Goal: Find specific page/section: Find specific page/section

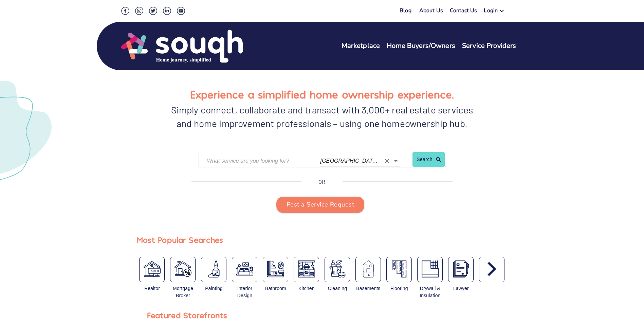
click at [358, 162] on input "[GEOGRAPHIC_DATA] ([GEOGRAPHIC_DATA])" at bounding box center [350, 160] width 60 height 11
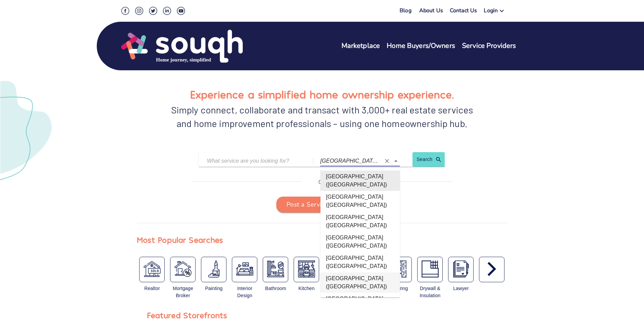
click at [355, 272] on li "[GEOGRAPHIC_DATA] ([GEOGRAPHIC_DATA])" at bounding box center [359, 282] width 79 height 20
type input "[GEOGRAPHIC_DATA] ([GEOGRAPHIC_DATA])"
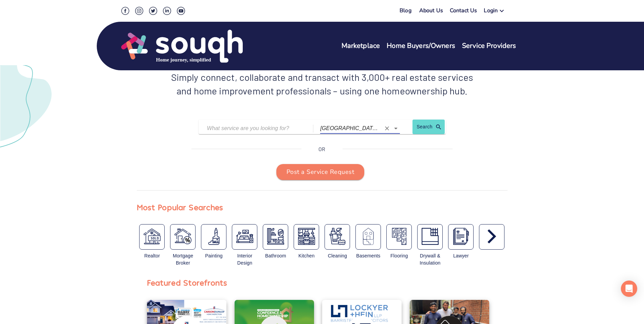
scroll to position [34, 0]
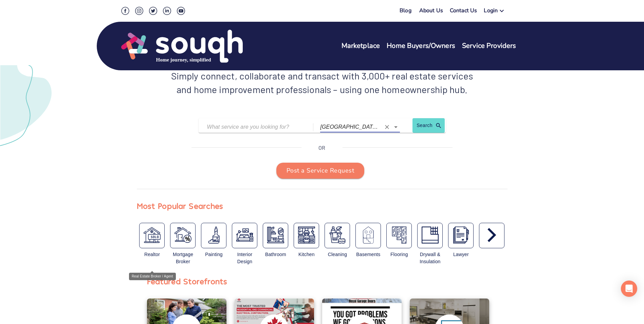
click at [147, 234] on img "button" at bounding box center [152, 234] width 17 height 17
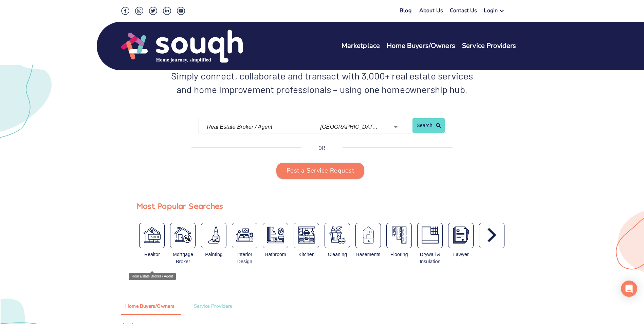
type input "Real Estate Broker / Agent"
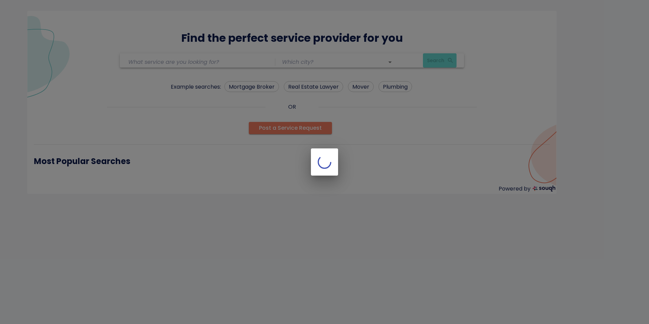
type input "Real Estate Broker / Agent"
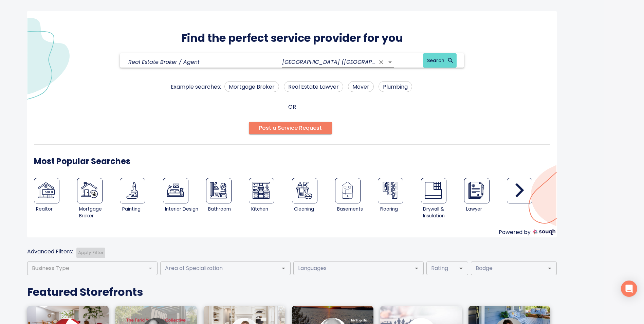
click at [341, 60] on input "[GEOGRAPHIC_DATA] ([GEOGRAPHIC_DATA])" at bounding box center [328, 62] width 93 height 11
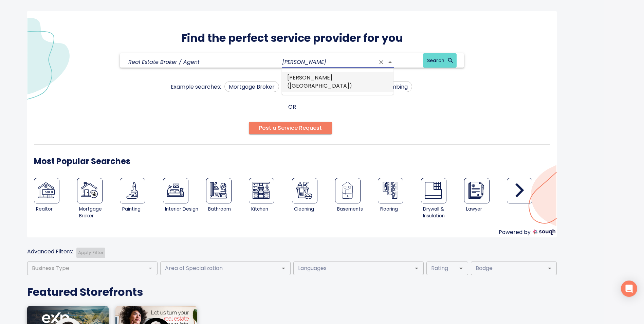
click at [325, 78] on li "[PERSON_NAME] ([GEOGRAPHIC_DATA])" at bounding box center [338, 82] width 112 height 20
type input "[PERSON_NAME] ([GEOGRAPHIC_DATA])"
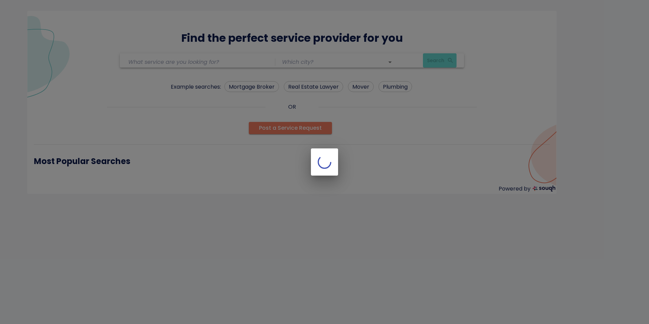
type input "Real Estate Broker / Agent"
type input "almonte (Ontario)"
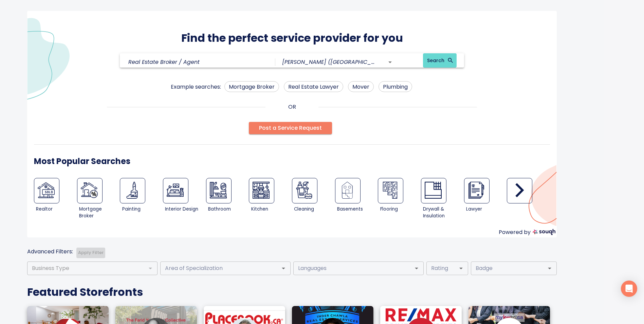
click at [438, 62] on span "Search" at bounding box center [439, 60] width 25 height 8
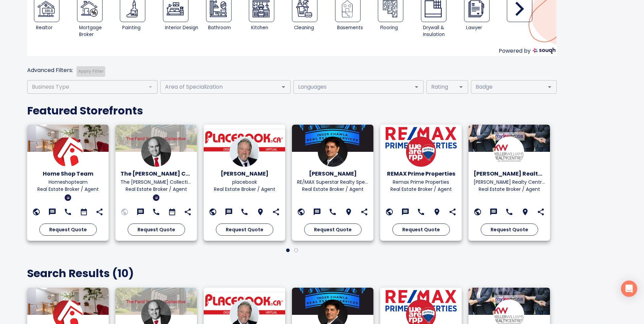
scroll to position [117, 0]
